Goal: Answer question/provide support

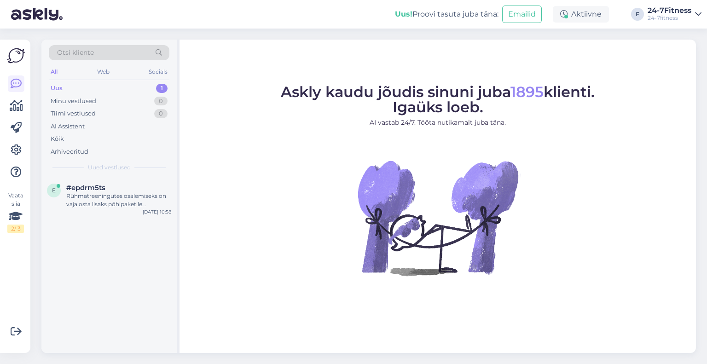
click at [112, 216] on div "e #epdrm5ts Rühmatreeningutes osalemiseks on vaja osta lisaks põhipaketile rühm…" at bounding box center [108, 197] width 135 height 41
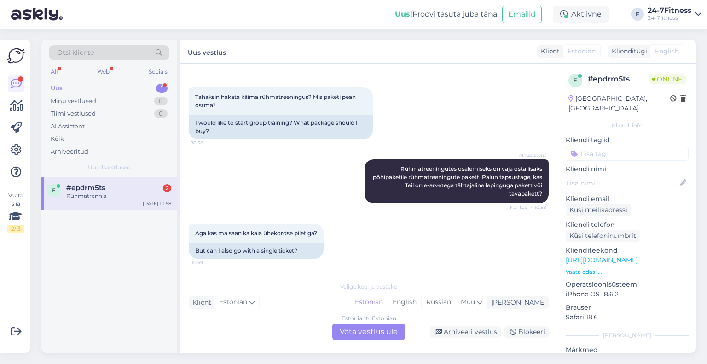
scroll to position [184, 0]
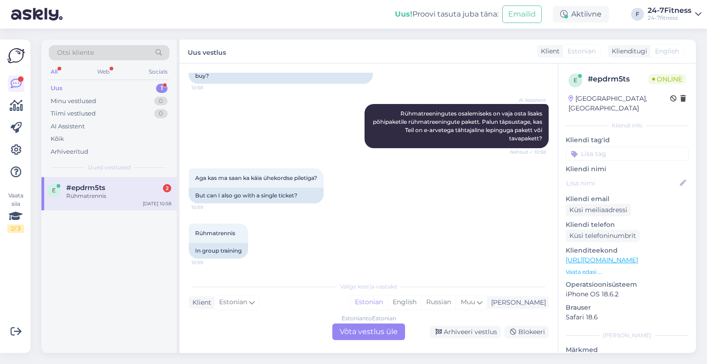
click at [379, 333] on div "Estonian to Estonian Võta vestlus üle" at bounding box center [368, 331] width 73 height 17
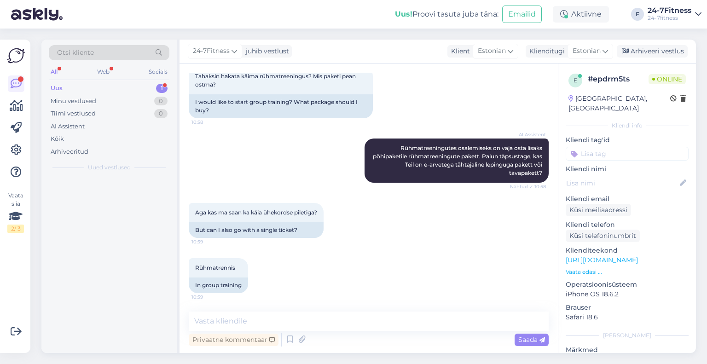
scroll to position [149, 0]
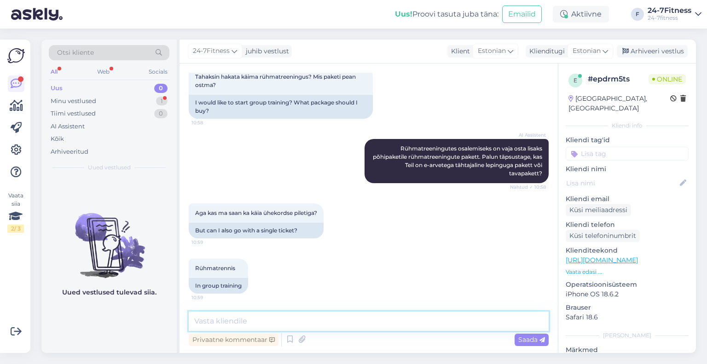
click at [290, 317] on textarea at bounding box center [369, 321] width 360 height 19
paste textarea "1x pääsme ostmisel saate rühmatreeningus osaleda vabade kohtade olemasolul. Pal…"
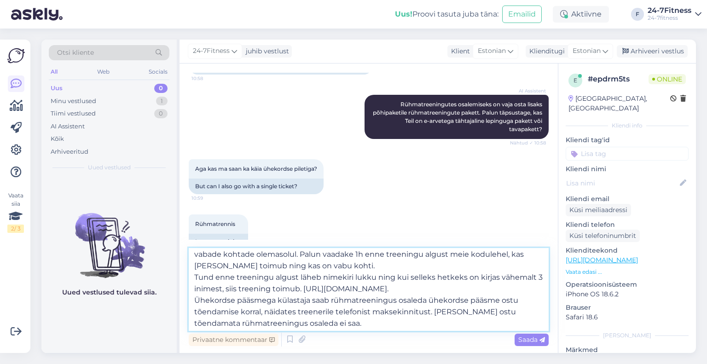
scroll to position [0, 0]
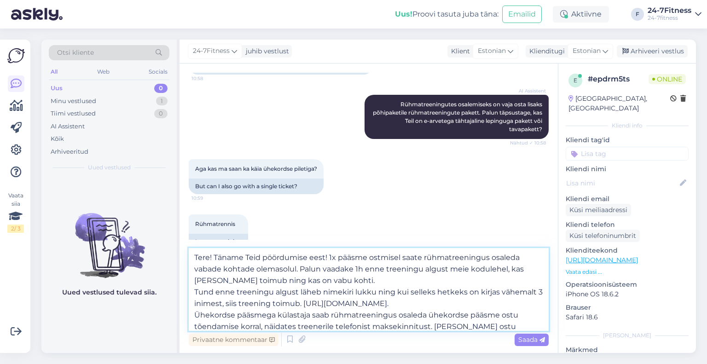
click at [194, 289] on textarea "Tere! Täname Teid pöördumise eest! 1x pääsme ostmisel saate rühmatreeningus osa…" at bounding box center [369, 289] width 360 height 83
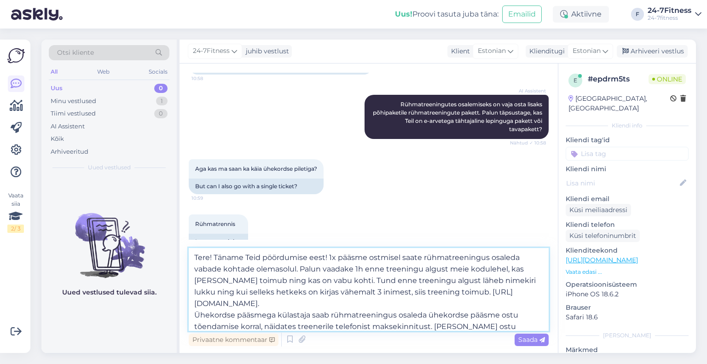
click at [328, 305] on textarea "Tere! Täname Teid pöördumise eest! 1x pääsme ostmisel saate rühmatreeningus osa…" at bounding box center [369, 289] width 360 height 83
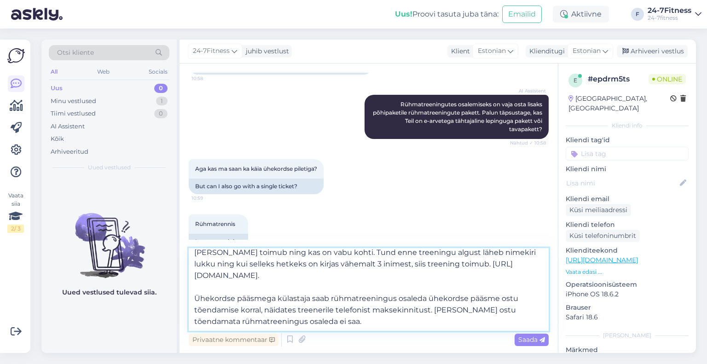
scroll to position [40, 0]
click at [442, 320] on textarea "Tere! Täname Teid pöördumise eest! 1x pääsme ostmisel saate rühmatreeningus osa…" at bounding box center [369, 289] width 360 height 83
click at [273, 324] on textarea "Tere! Täname Teid pöördumise eest! 1x pääsme ostmisel saate rühmatreeningus osa…" at bounding box center [369, 289] width 360 height 83
type textarea "Tere! Täname Teid pöördumise eest! 1x pääsme ostmisel saate rühmatreeningus osa…"
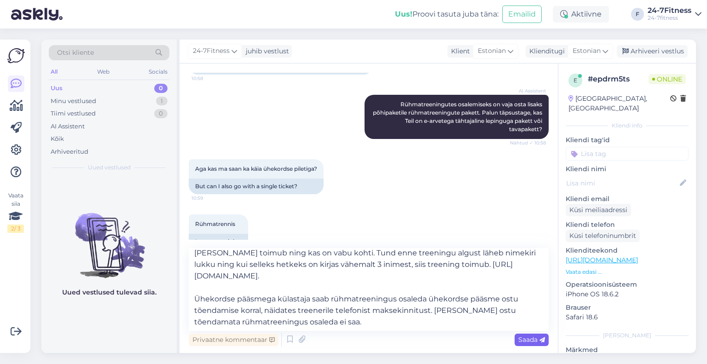
click at [525, 339] on span "Saada" at bounding box center [531, 339] width 27 height 8
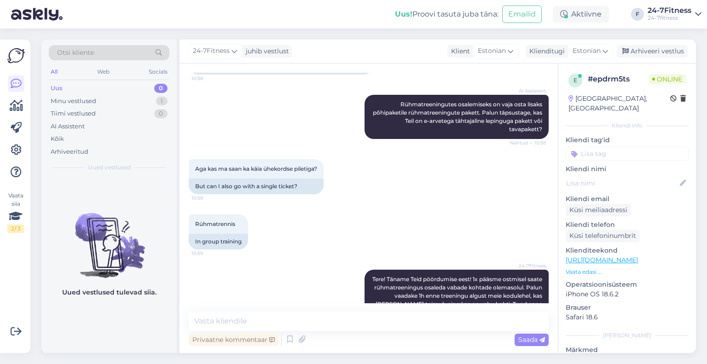
scroll to position [0, 0]
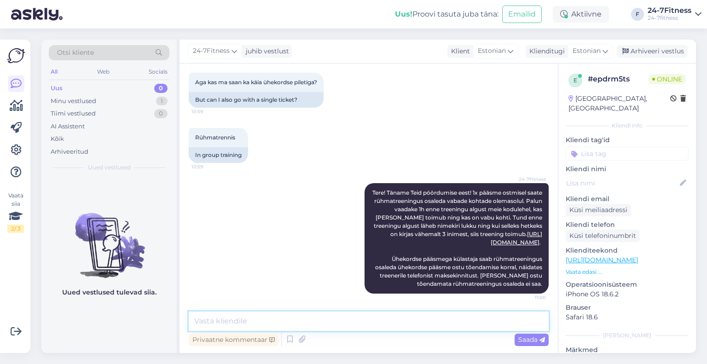
paste textarea "1x pääset on võimalik osta kõikidest klubidest hinnaga 7 €. Tasuda saab makseka…"
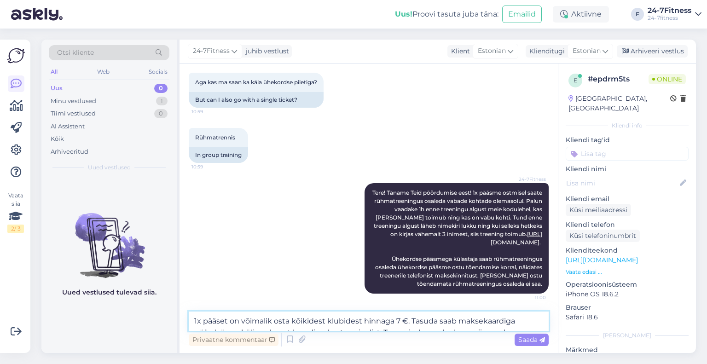
scroll to position [303, 0]
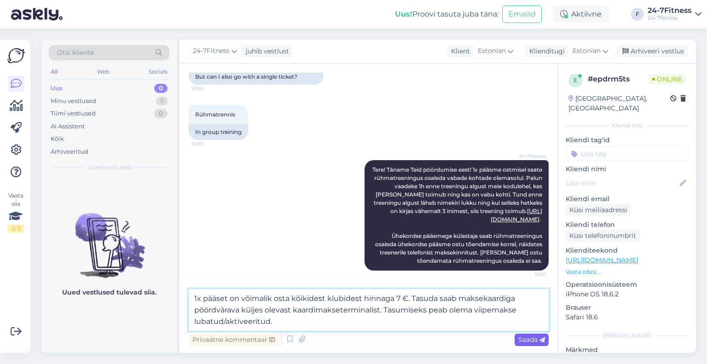
type textarea "1x pääset on võimalik osta kõikidest klubidest hinnaga 7 €. Tasuda saab makseka…"
click at [521, 339] on span "Saada" at bounding box center [531, 339] width 27 height 8
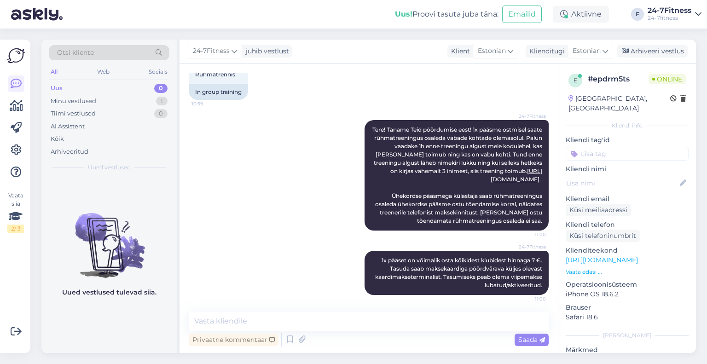
scroll to position [344, 0]
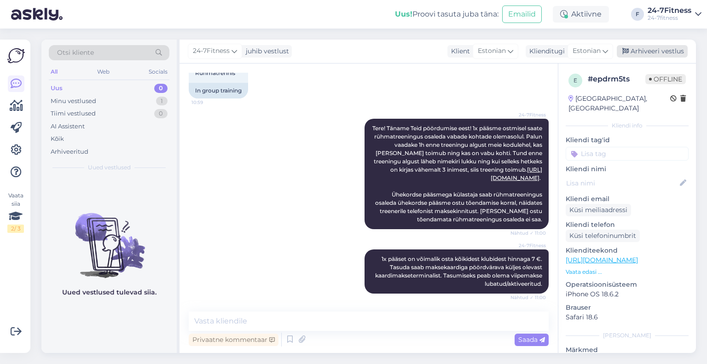
click at [644, 55] on div "Arhiveeri vestlus" at bounding box center [652, 51] width 71 height 12
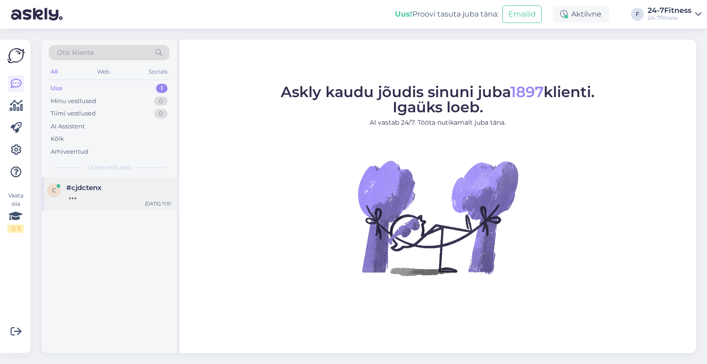
click at [106, 192] on div at bounding box center [118, 196] width 105 height 8
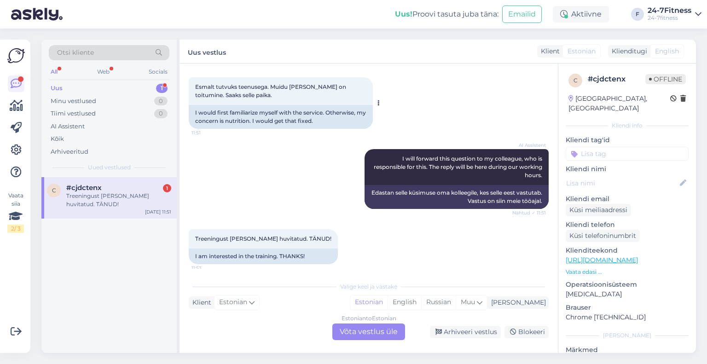
scroll to position [153, 0]
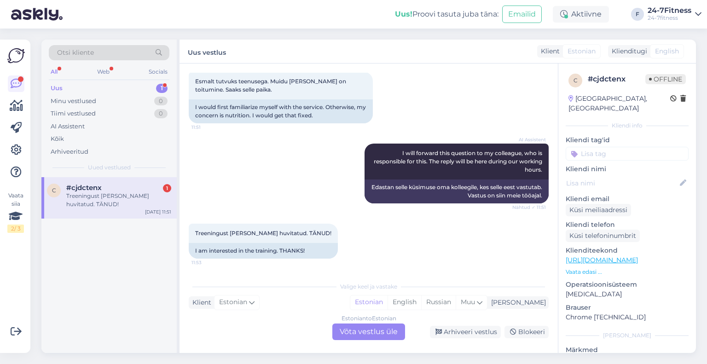
click at [400, 332] on div "Estonian to Estonian Võta vestlus üle" at bounding box center [368, 331] width 73 height 17
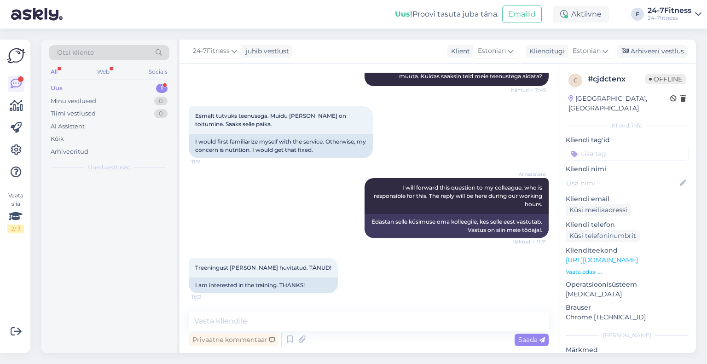
scroll to position [118, 0]
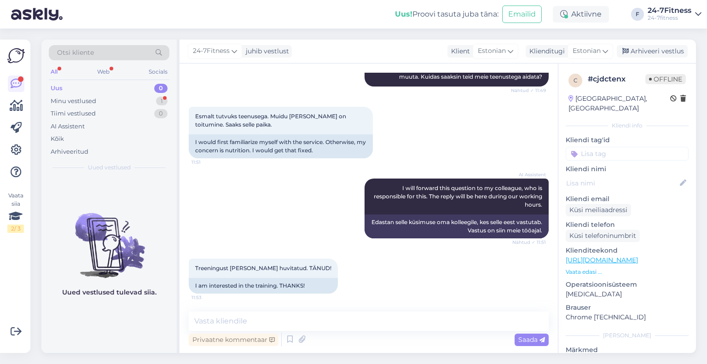
click at [258, 311] on div "Vestlus algas [DATE] Tere! [PERSON_NAME] ülekaalunine soov muuta😊 11:48 Hello! …" at bounding box center [368, 207] width 378 height 289
click at [254, 322] on textarea at bounding box center [369, 321] width 360 height 19
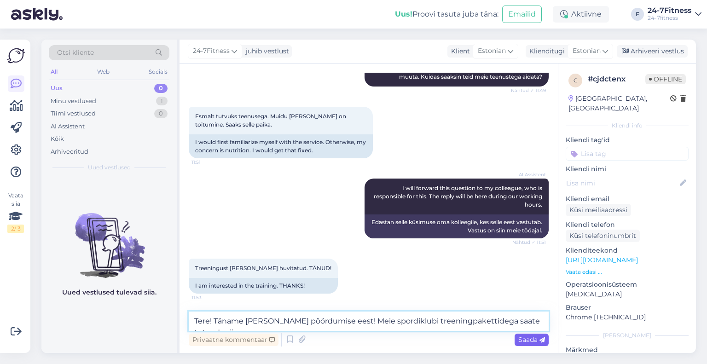
paste textarea "[URL][DOMAIN_NAME]"
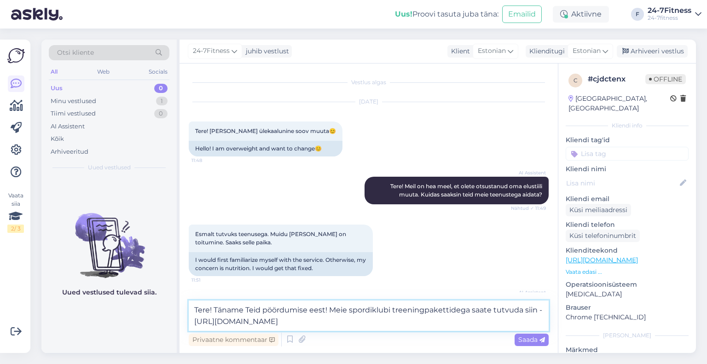
scroll to position [129, 0]
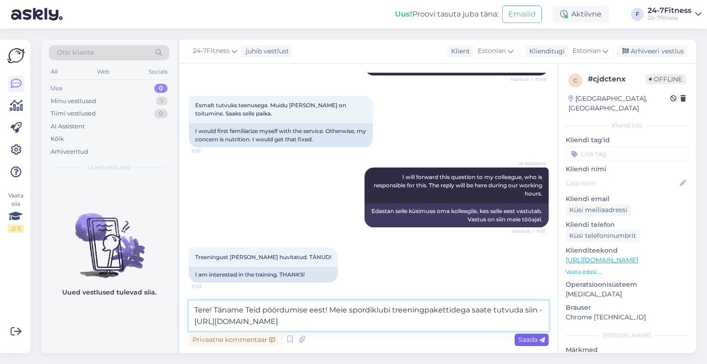
type textarea "Tere! Täname Teid pöördumise eest! Meie spordiklubi treeningpakettidega saate t…"
click at [525, 337] on span "Saada" at bounding box center [531, 339] width 27 height 8
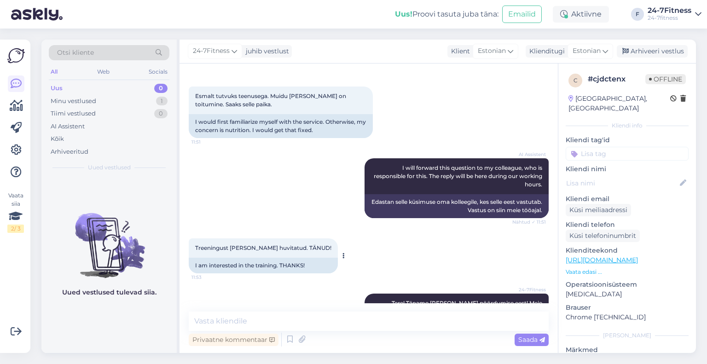
scroll to position [174, 0]
